Goal: Communication & Community: Answer question/provide support

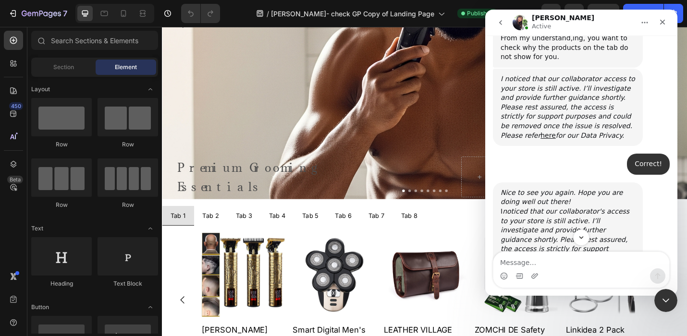
scroll to position [639, 0]
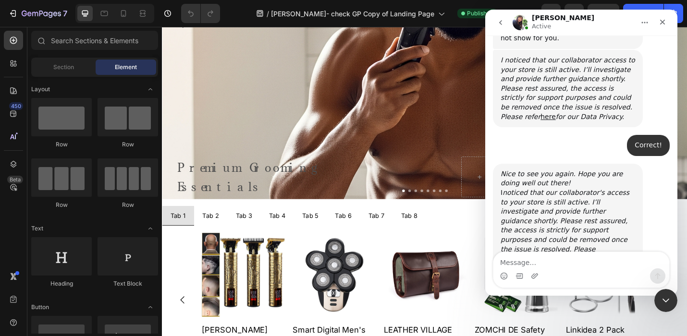
click at [510, 262] on textarea "Message…" at bounding box center [581, 260] width 176 height 16
type textarea "ok"
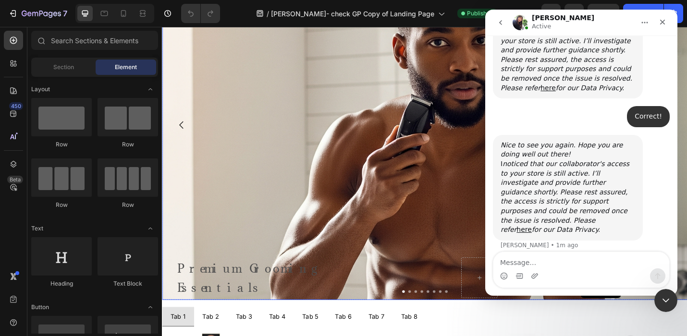
scroll to position [452, 0]
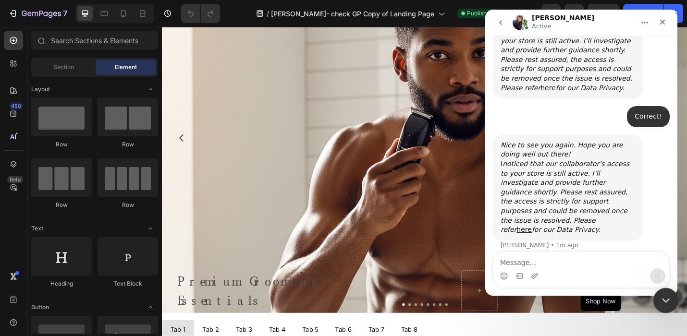
click at [672, 294] on div "Close Intercom Messenger" at bounding box center [664, 299] width 23 height 23
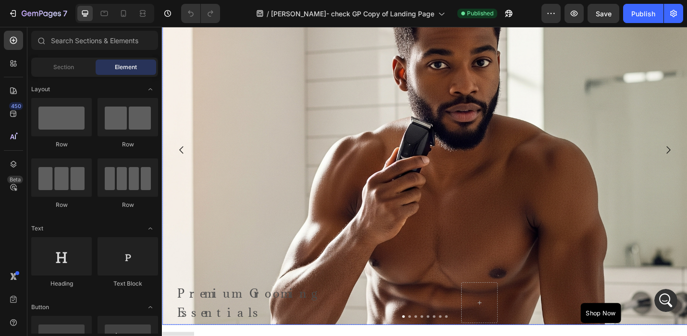
scroll to position [399, 0]
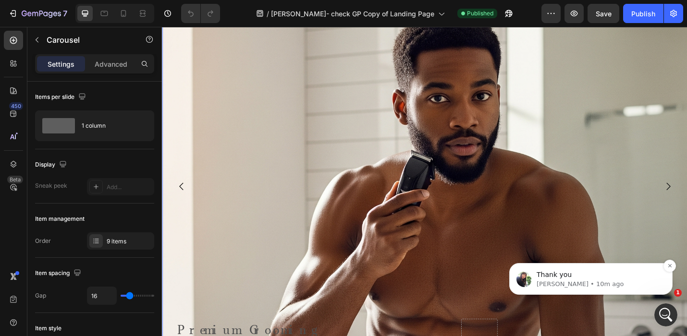
scroll to position [696, 0]
